Goal: Information Seeking & Learning: Learn about a topic

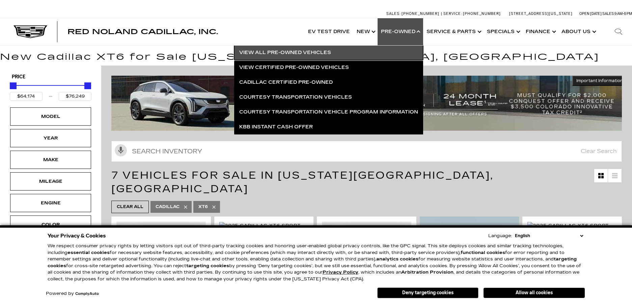
click at [290, 52] on link "View All Pre-Owned Vehicles" at bounding box center [328, 52] width 189 height 15
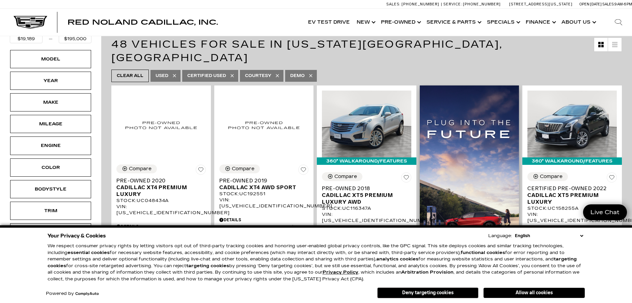
scroll to position [135, 0]
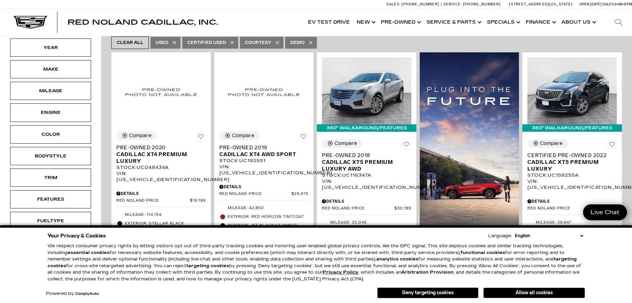
drag, startPoint x: 542, startPoint y: 233, endPoint x: 334, endPoint y: 241, distance: 208.3
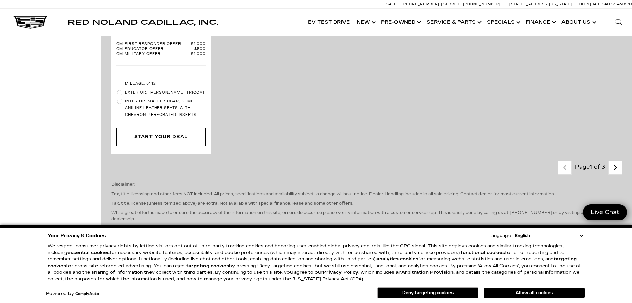
scroll to position [1755, 0]
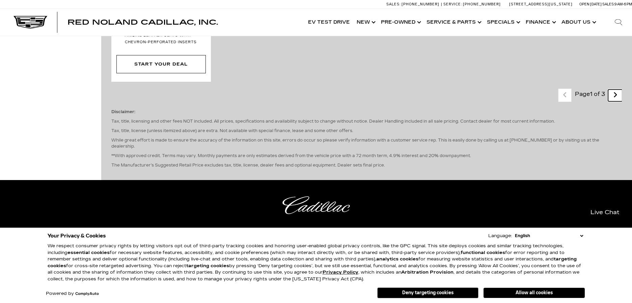
click at [617, 89] on icon "next page" at bounding box center [615, 94] width 4 height 11
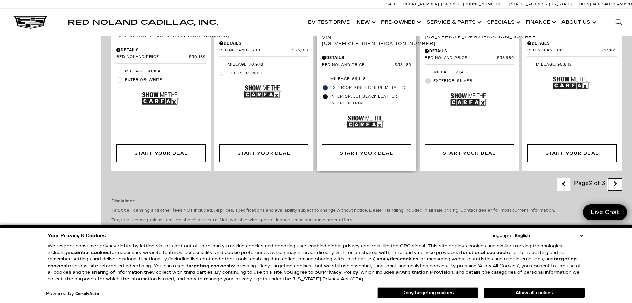
scroll to position [1248, 0]
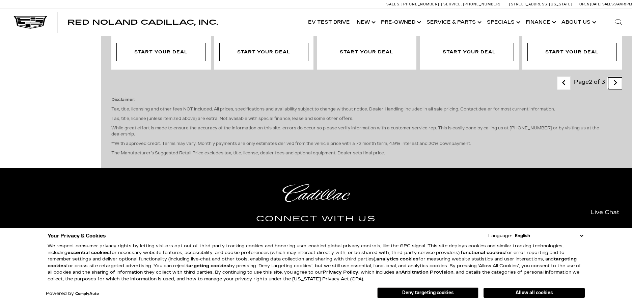
click at [617, 77] on icon "next page" at bounding box center [615, 82] width 4 height 11
